Goal: Information Seeking & Learning: Understand process/instructions

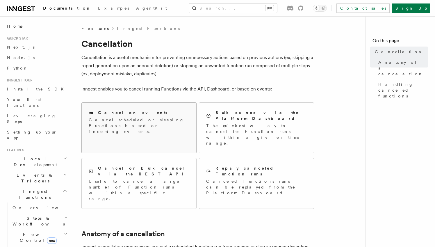
click at [134, 124] on p "Cancel scheduled or sleeping Functions based on incoming events." at bounding box center [139, 125] width 101 height 17
click at [145, 165] on div "Cancel or bulk cancel via the REST API Useful to cancel a large number of Funct…" at bounding box center [139, 183] width 101 height 36
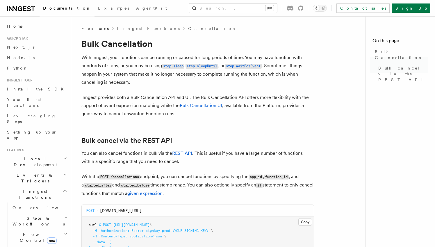
scroll to position [109, 0]
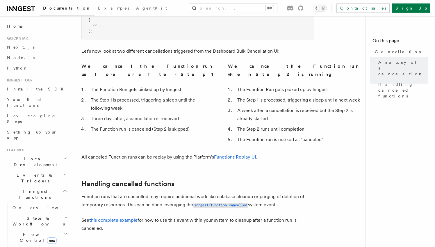
scroll to position [411, 0]
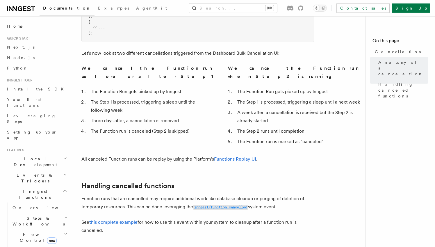
click at [204, 205] on code "inngest/function.cancelled" at bounding box center [220, 207] width 55 height 5
click at [107, 219] on link "this complete example" at bounding box center [113, 222] width 48 height 6
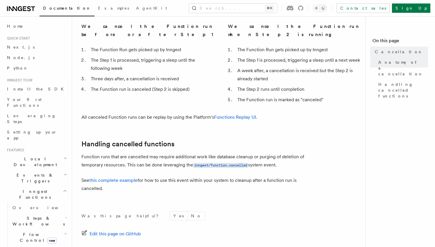
scroll to position [471, 0]
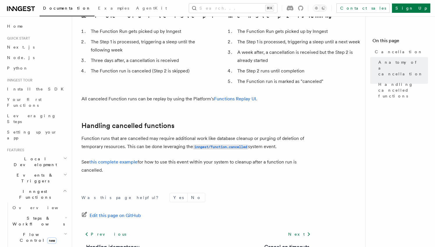
drag, startPoint x: 83, startPoint y: 42, endPoint x: 323, endPoint y: 228, distance: 303.6
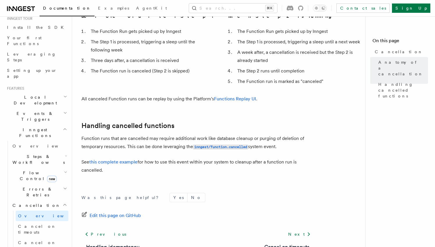
scroll to position [67, 0]
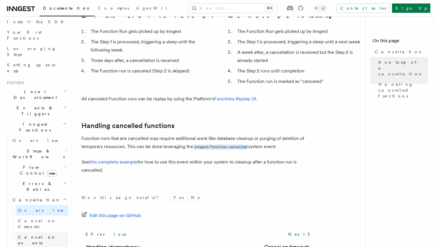
click at [42, 232] on link "Cancel on events" at bounding box center [42, 240] width 53 height 16
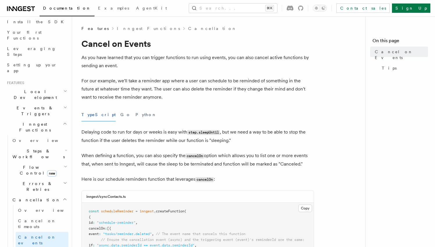
click at [182, 121] on div "TypeScript Go Python" at bounding box center [197, 114] width 233 height 13
click at [136, 113] on button "Python" at bounding box center [146, 114] width 21 height 13
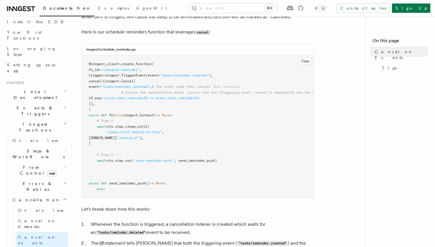
scroll to position [132, 0]
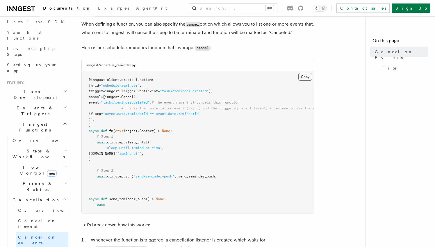
click at [303, 77] on button "Copy Copied" at bounding box center [306, 77] width 14 height 8
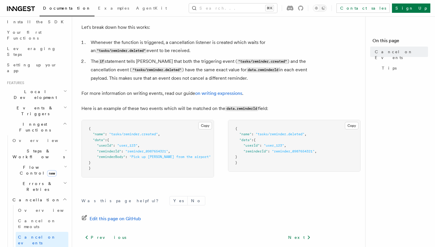
scroll to position [376, 0]
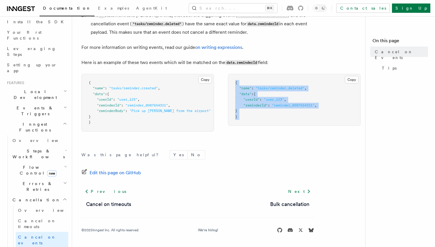
drag, startPoint x: 82, startPoint y: 42, endPoint x: 291, endPoint y: 146, distance: 233.3
copy code "{ "name" : "tasks/reminder.deleted" , "data" : { "userId" : "user_123" , "remin…"
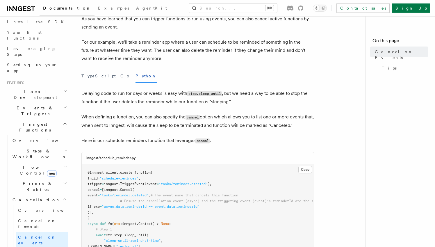
scroll to position [38, 0]
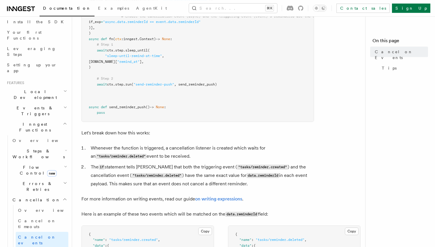
scroll to position [376, 0]
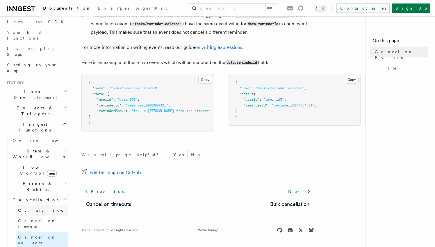
click at [23, 208] on span "Overview" at bounding box center [48, 210] width 60 height 5
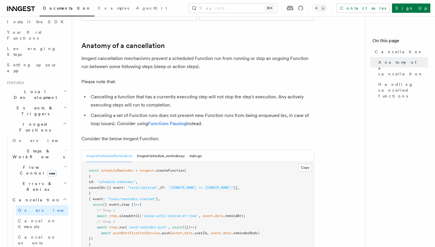
scroll to position [154, 0]
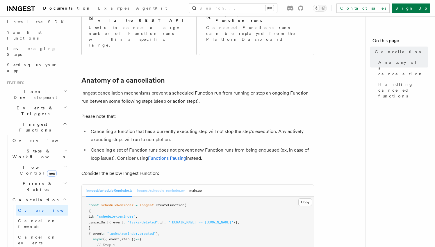
click at [166, 185] on button "inngest/schedule_reminder.py" at bounding box center [161, 191] width 48 height 12
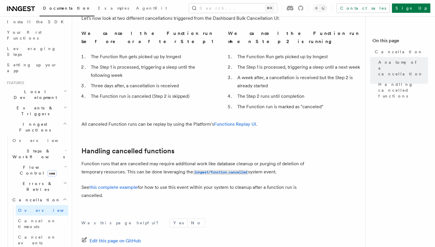
scroll to position [483, 0]
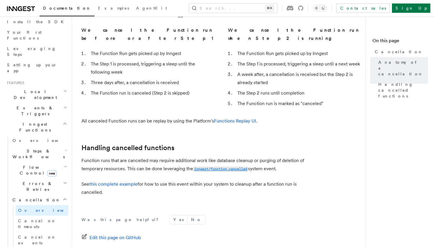
click at [223, 167] on code "inngest/function.cancelled" at bounding box center [220, 169] width 55 height 5
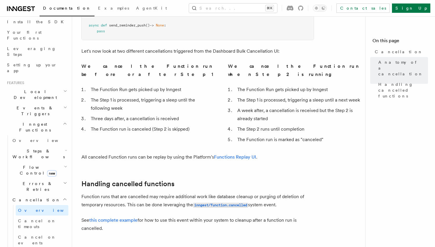
scroll to position [449, 0]
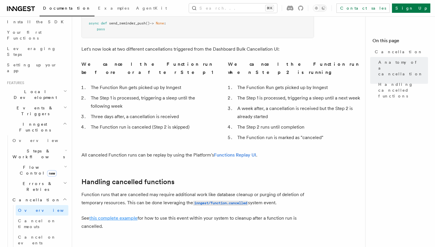
click at [113, 215] on link "this complete example" at bounding box center [113, 218] width 48 height 6
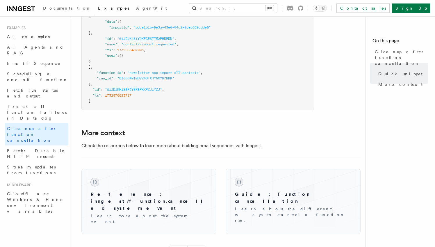
scroll to position [549, 0]
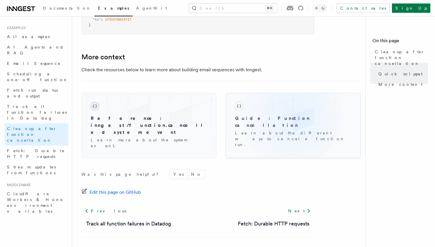
click at [292, 115] on div "Guide: Function cancellation Learn about the different ways to cancel a functio…" at bounding box center [293, 124] width 126 height 55
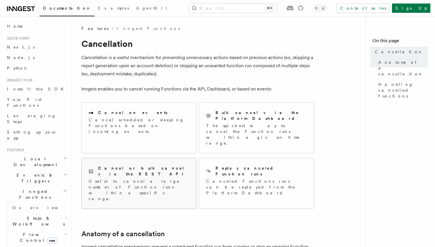
click at [159, 178] on p "Useful to cancel a large number of Function runs within a specific range." at bounding box center [139, 189] width 101 height 23
click at [130, 118] on p "Cancel scheduled or sleeping Functions based on incoming events." at bounding box center [139, 125] width 101 height 17
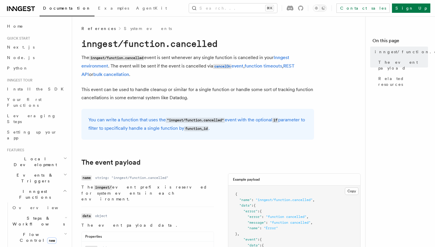
click at [148, 69] on p "The inngest/function.cancelled event is sent whenever any single function is ca…" at bounding box center [197, 66] width 233 height 25
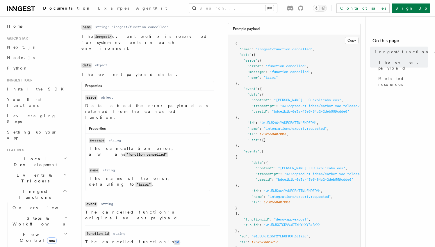
scroll to position [325, 0]
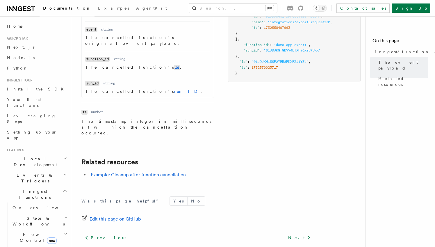
drag, startPoint x: 81, startPoint y: 27, endPoint x: 307, endPoint y: 220, distance: 297.8
copy span "Follow us on Bluesky"
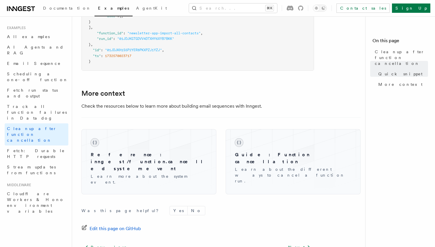
scroll to position [549, 0]
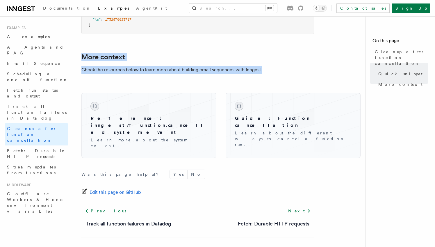
drag, startPoint x: 79, startPoint y: 26, endPoint x: 279, endPoint y: 70, distance: 204.4
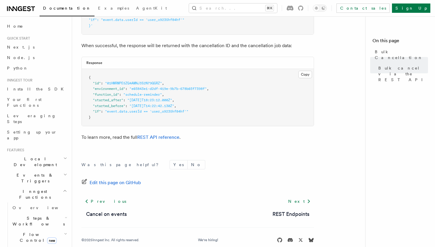
scroll to position [253, 0]
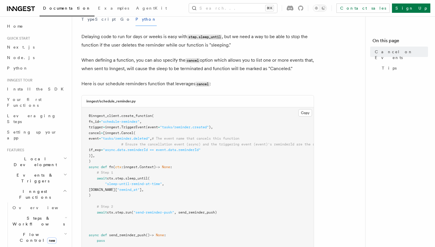
scroll to position [98, 0]
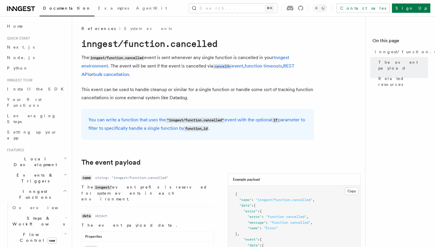
scroll to position [325, 0]
